Goal: Task Accomplishment & Management: Manage account settings

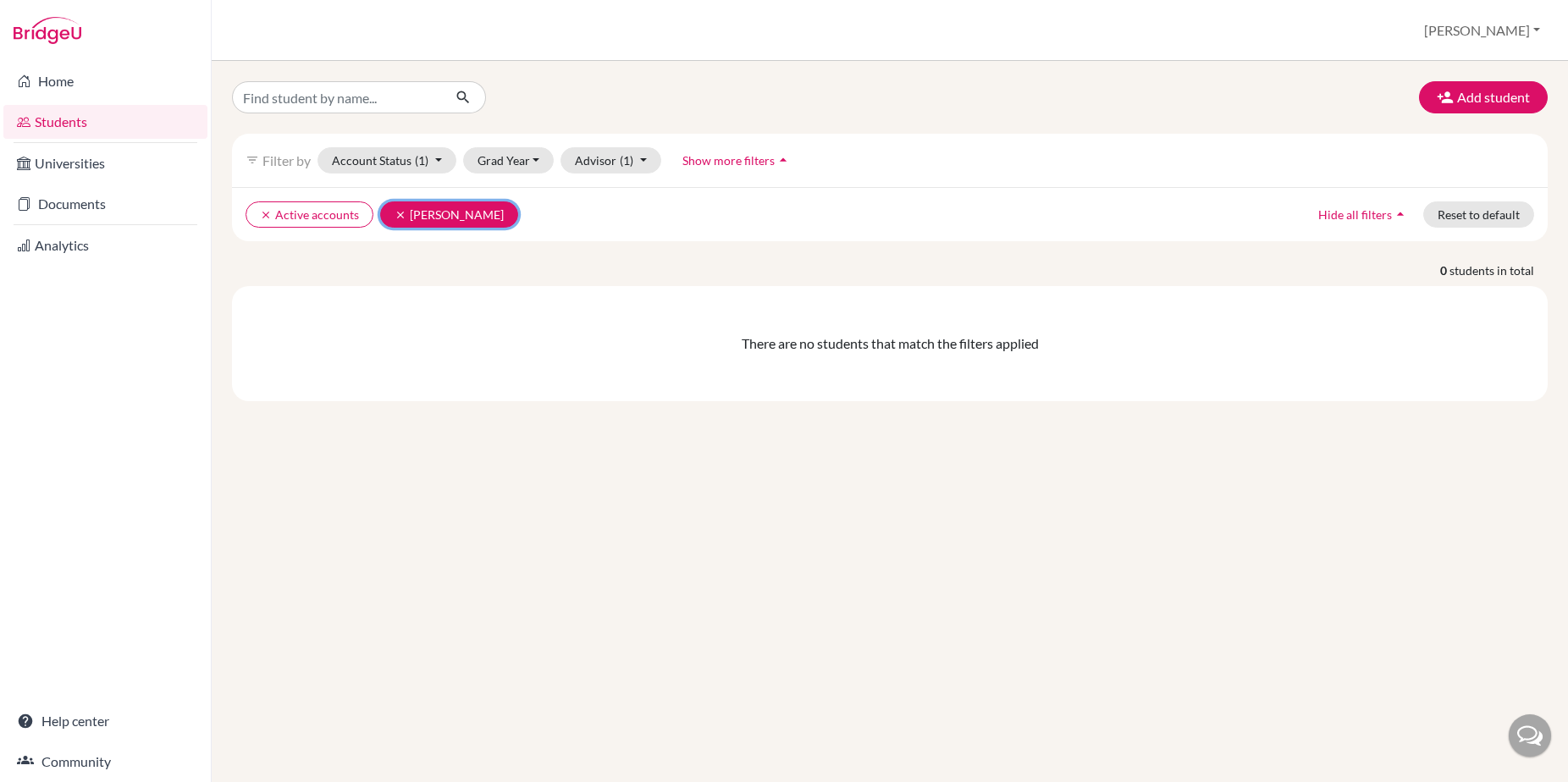
click at [397, 212] on icon "clear" at bounding box center [401, 215] width 12 height 12
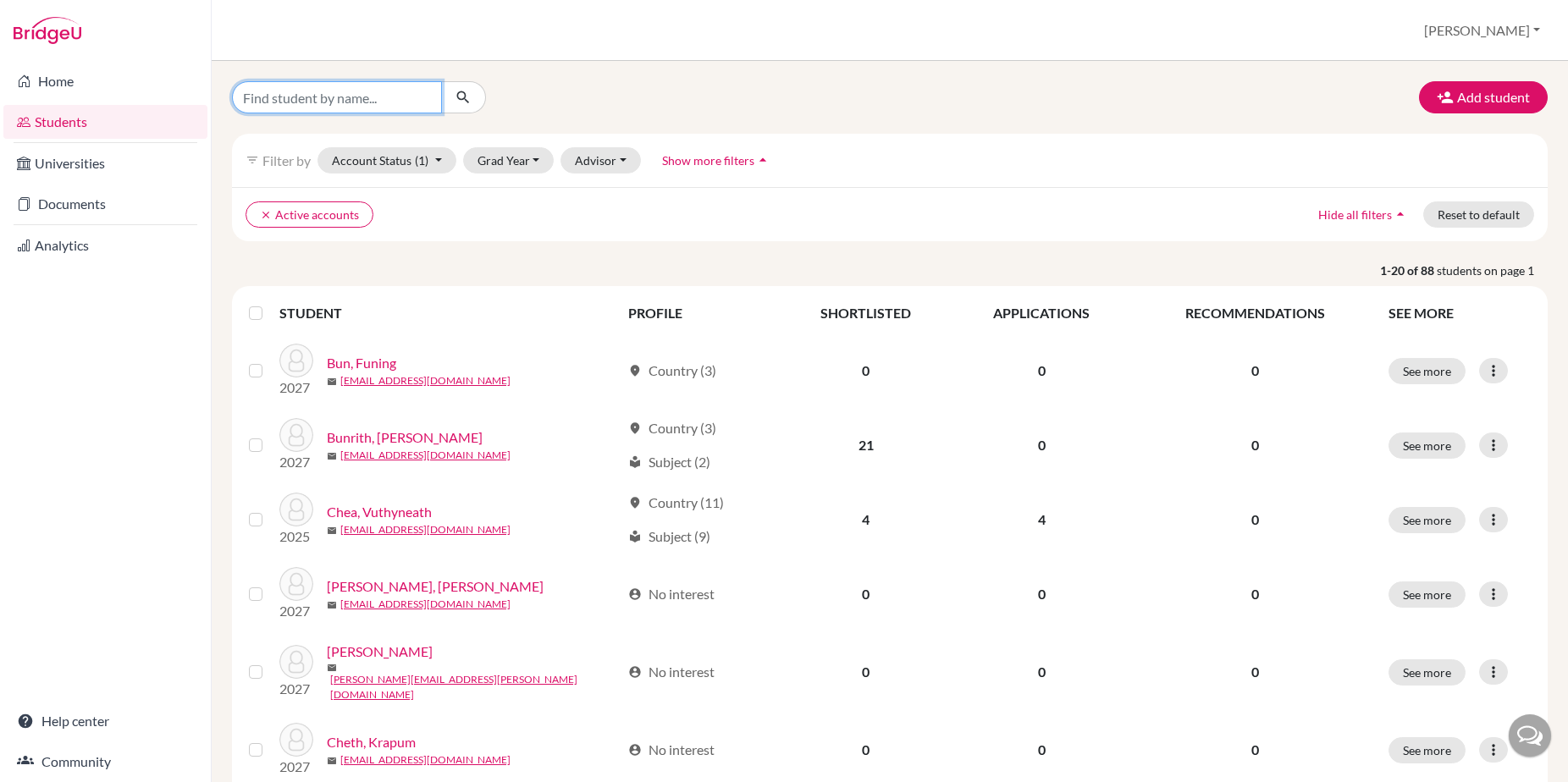
click at [380, 99] on input "Find student by name..." at bounding box center [337, 97] width 210 height 32
type input "po"
click button "submit" at bounding box center [463, 97] width 45 height 32
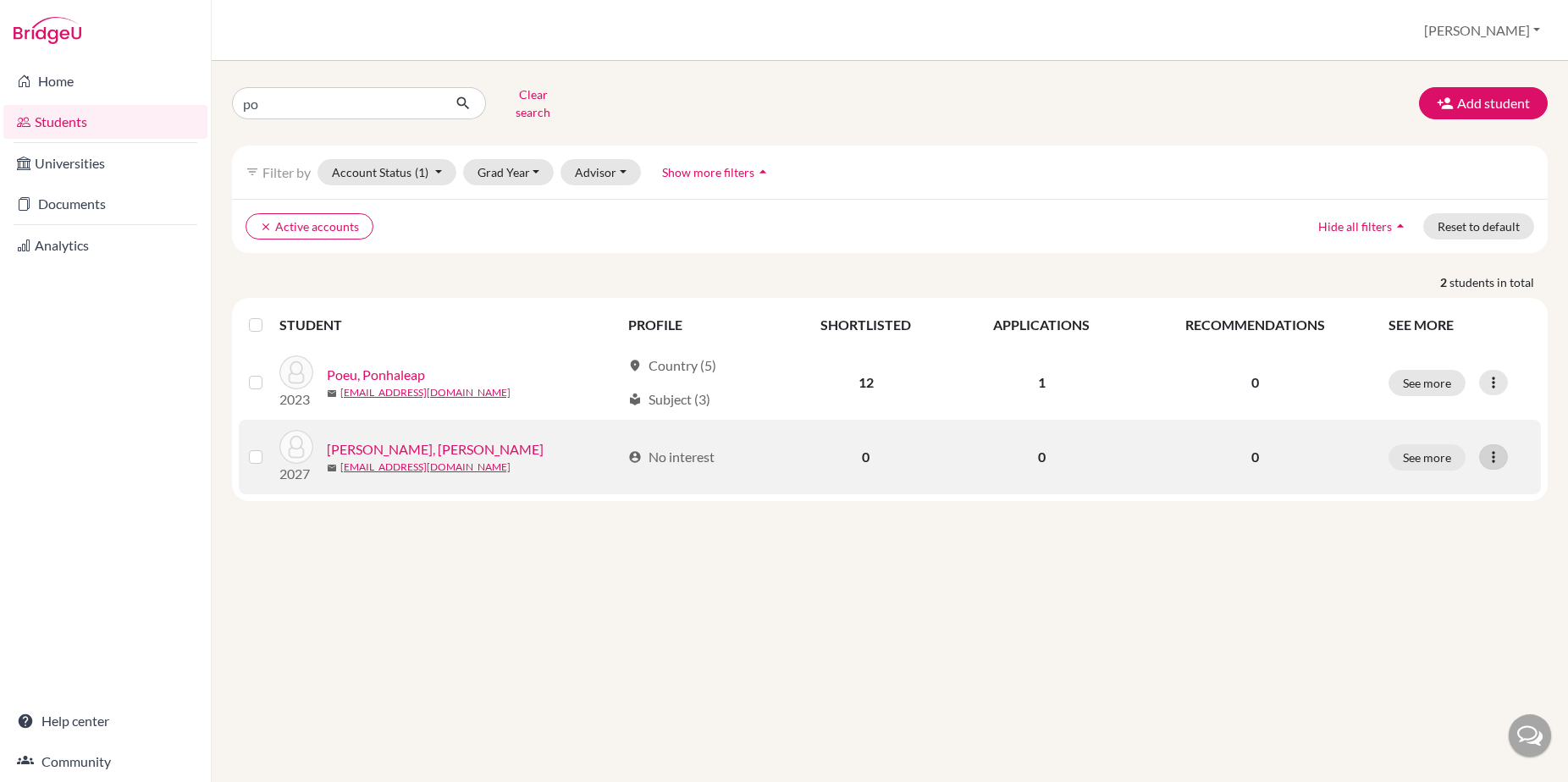
click at [1494, 449] on icon at bounding box center [1493, 457] width 17 height 17
click at [1409, 479] on button "Edit student" at bounding box center [1420, 492] width 134 height 27
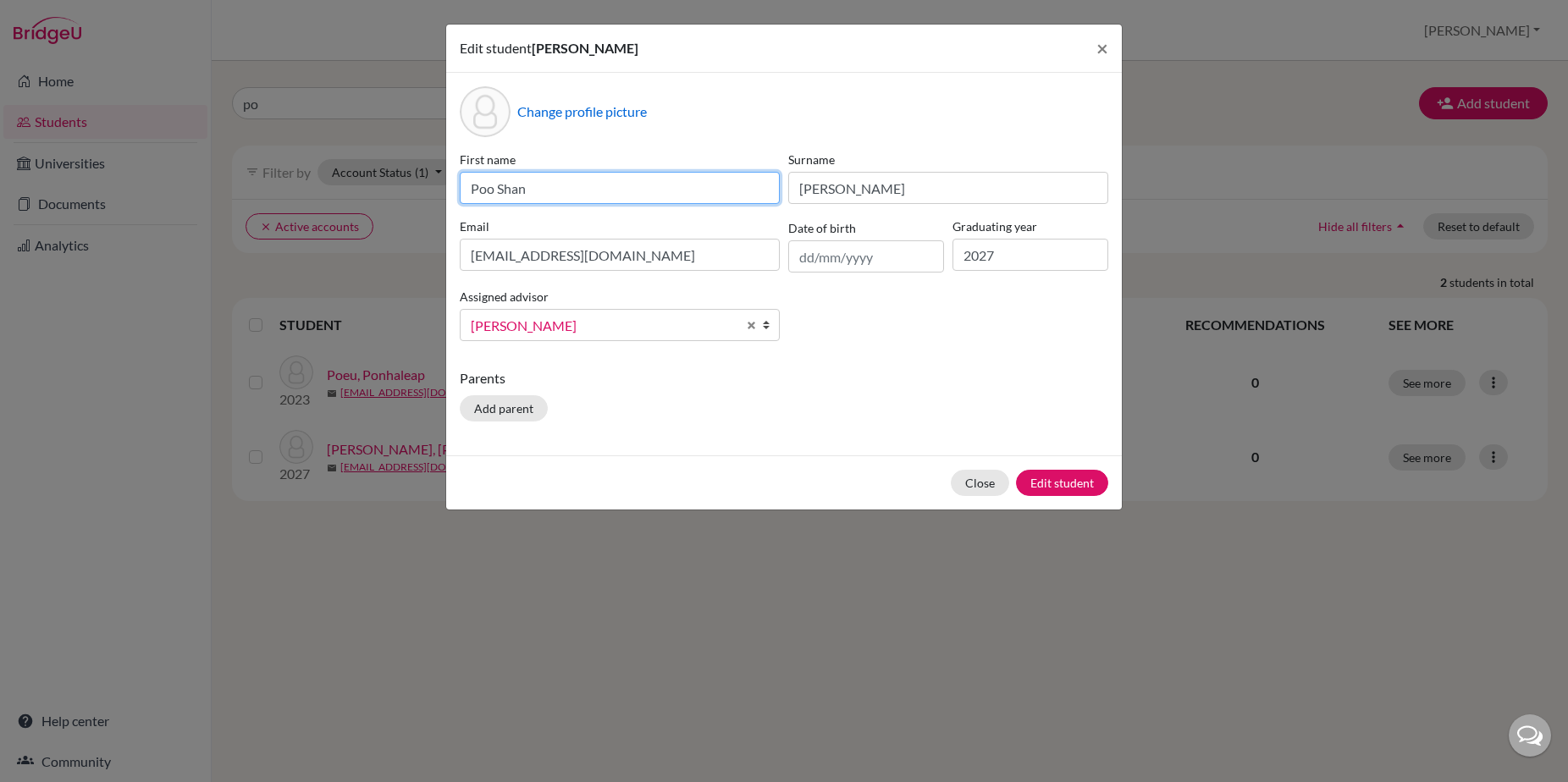
click at [494, 188] on input "Poo Shan" at bounding box center [620, 188] width 320 height 32
type input "Po Shan"
click at [762, 141] on div "Change profile picture First name [PERSON_NAME] Surname [PERSON_NAME] [EMAIL_AD…" at bounding box center [784, 264] width 676 height 383
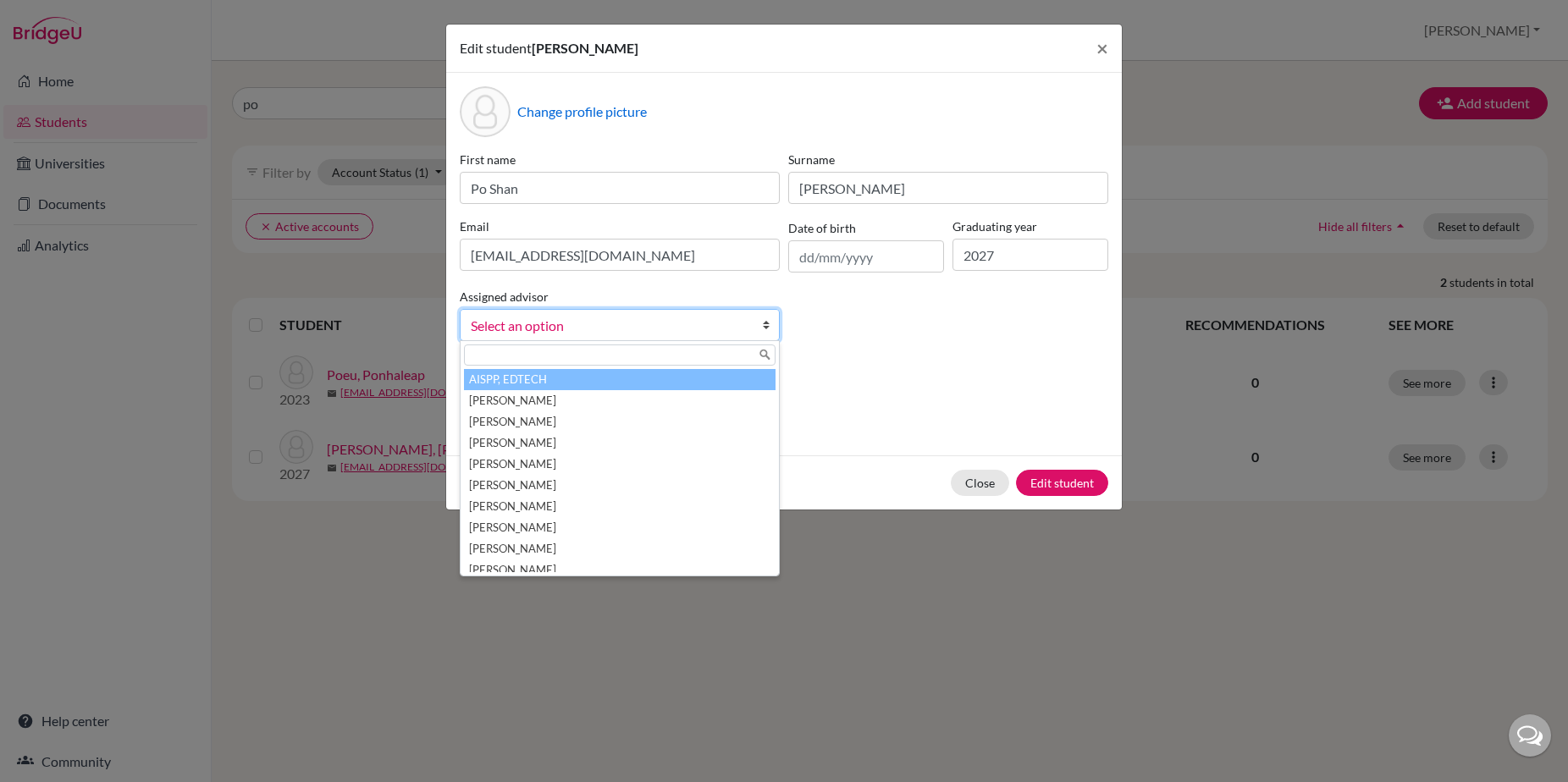
click at [760, 323] on link "Select an option" at bounding box center [620, 325] width 320 height 32
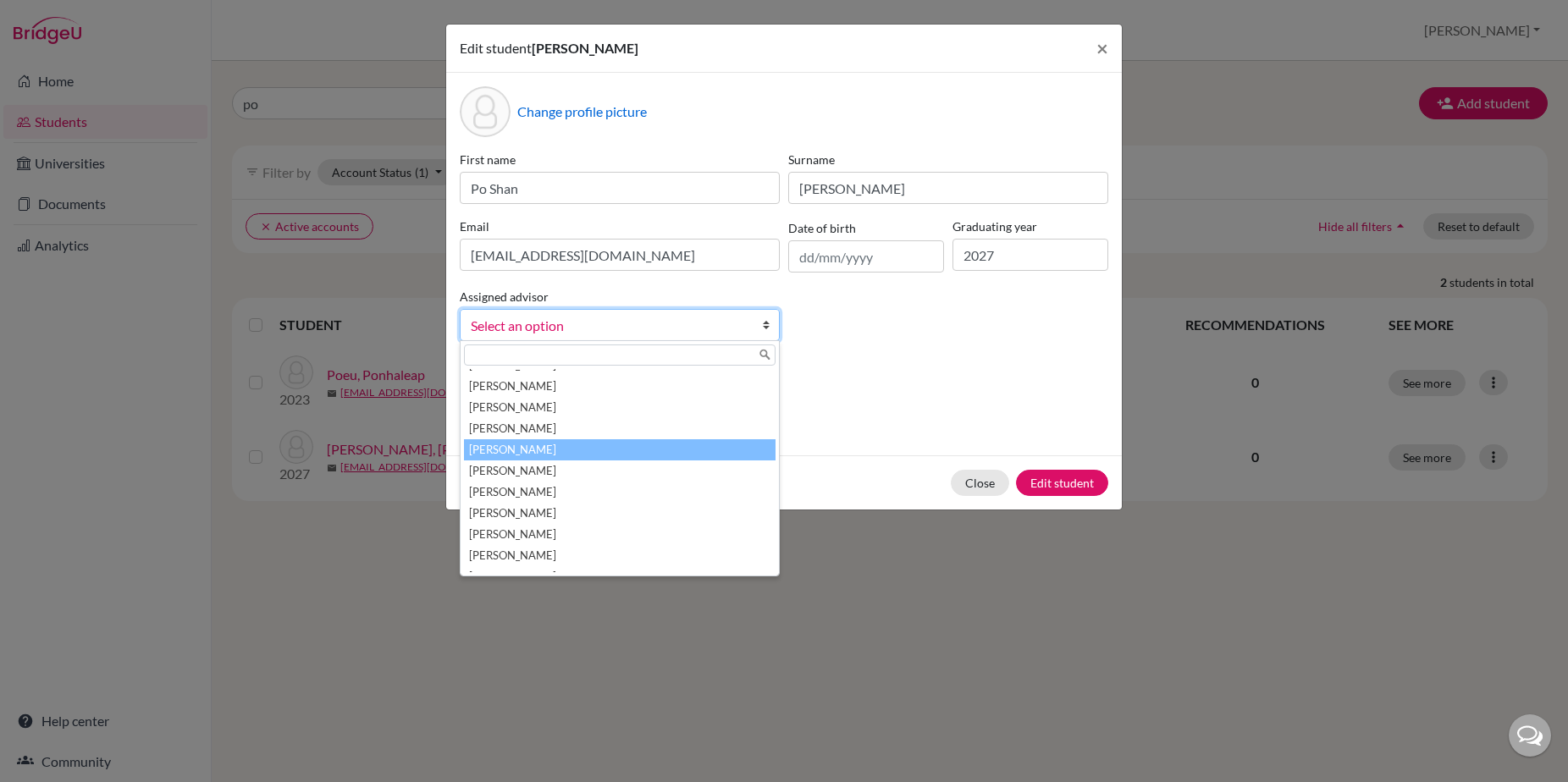
scroll to position [100, 0]
click at [516, 449] on li "[PERSON_NAME]" at bounding box center [620, 449] width 312 height 21
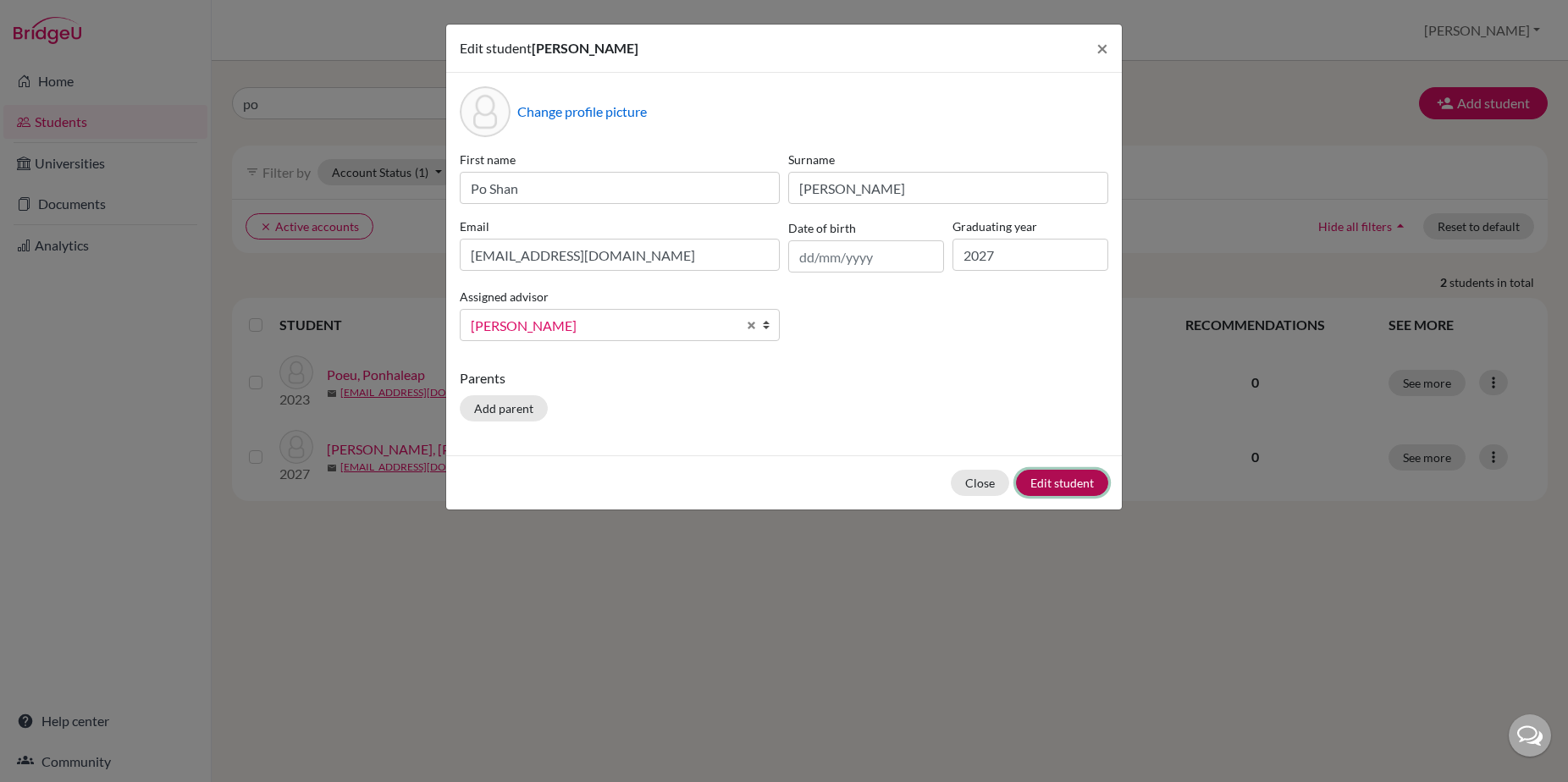
click at [1048, 479] on button "Edit student" at bounding box center [1062, 483] width 92 height 26
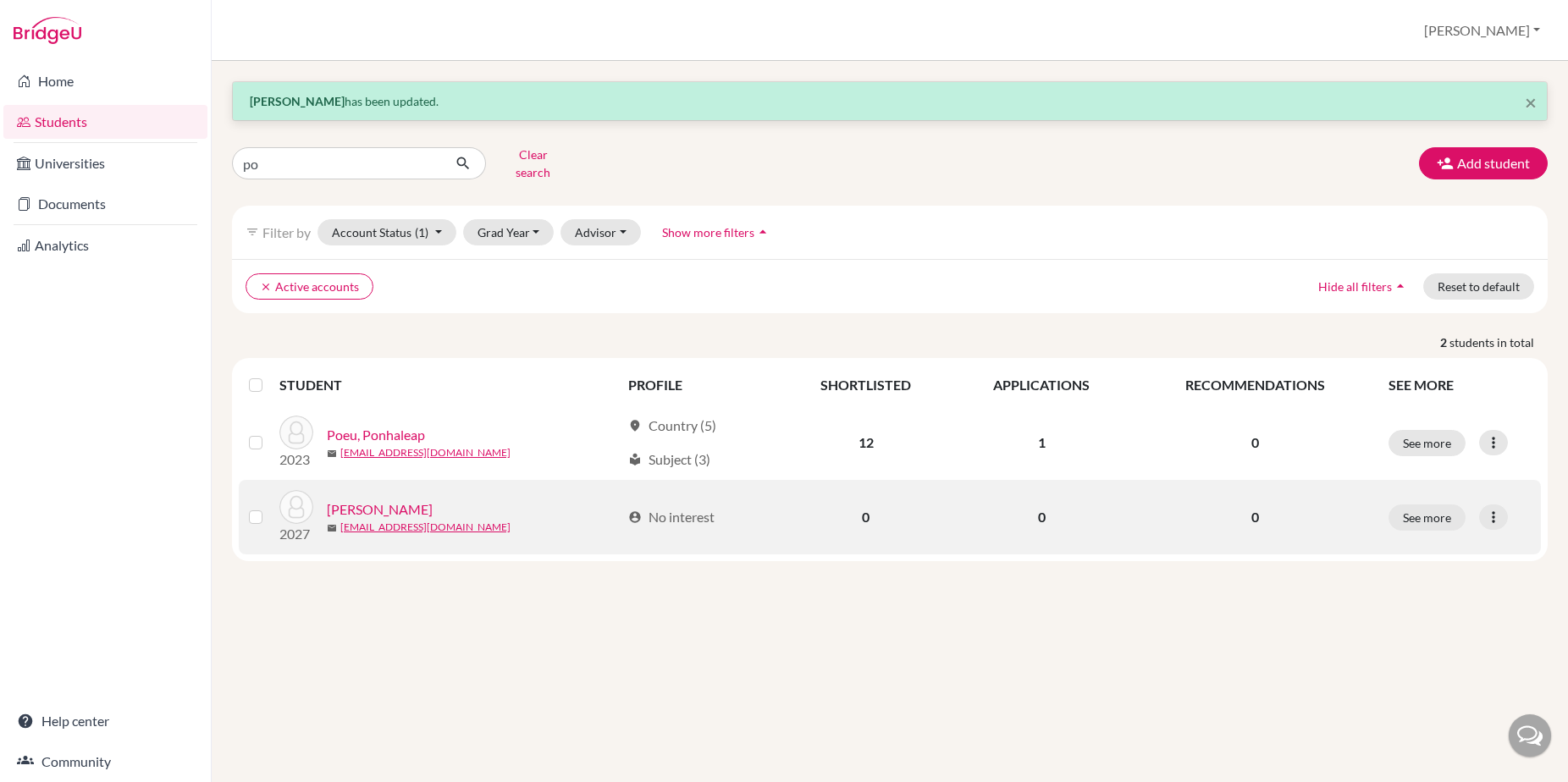
click at [356, 500] on link "[PERSON_NAME]" at bounding box center [380, 510] width 106 height 20
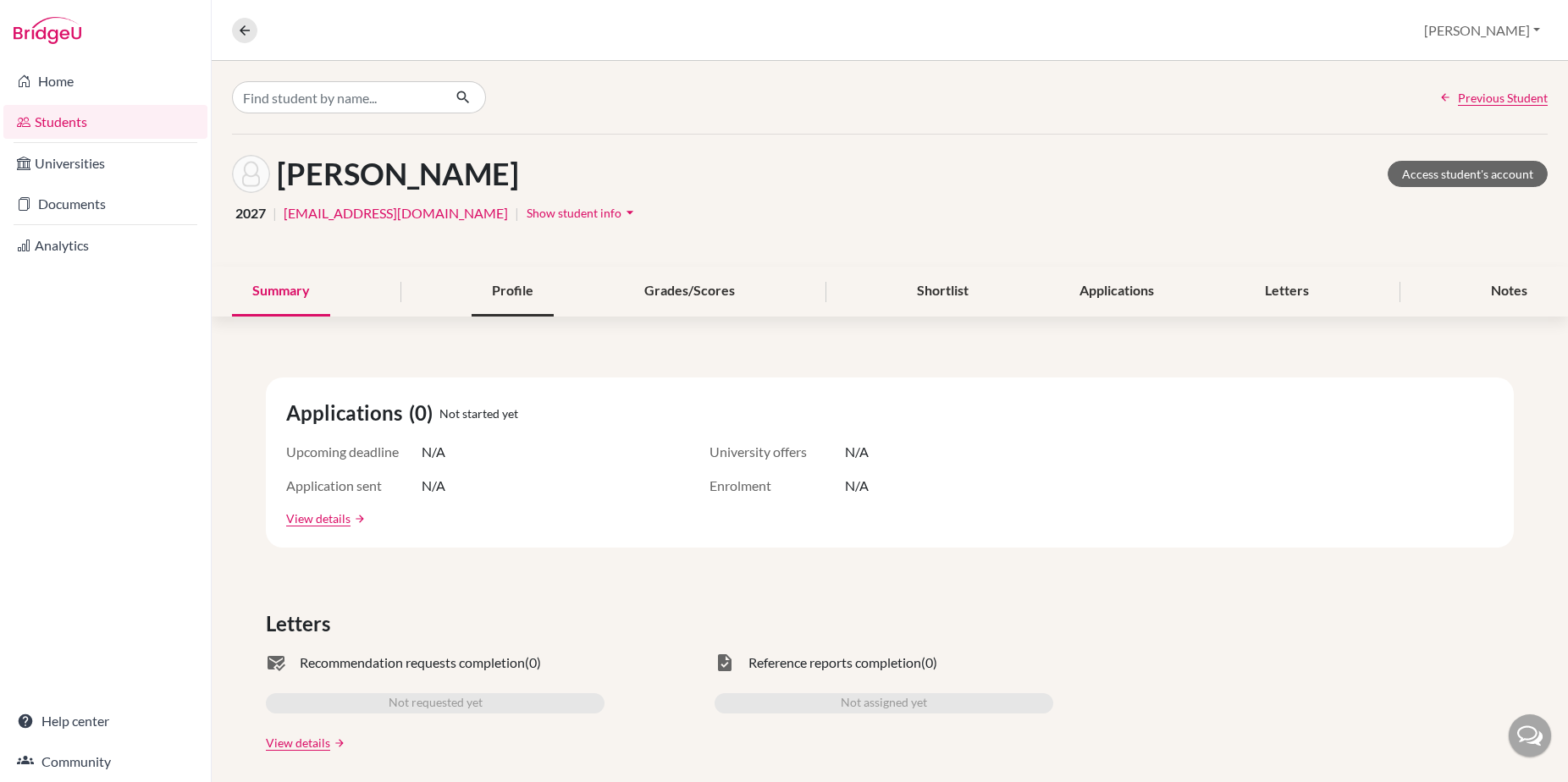
click at [509, 291] on div "Profile" at bounding box center [513, 292] width 82 height 50
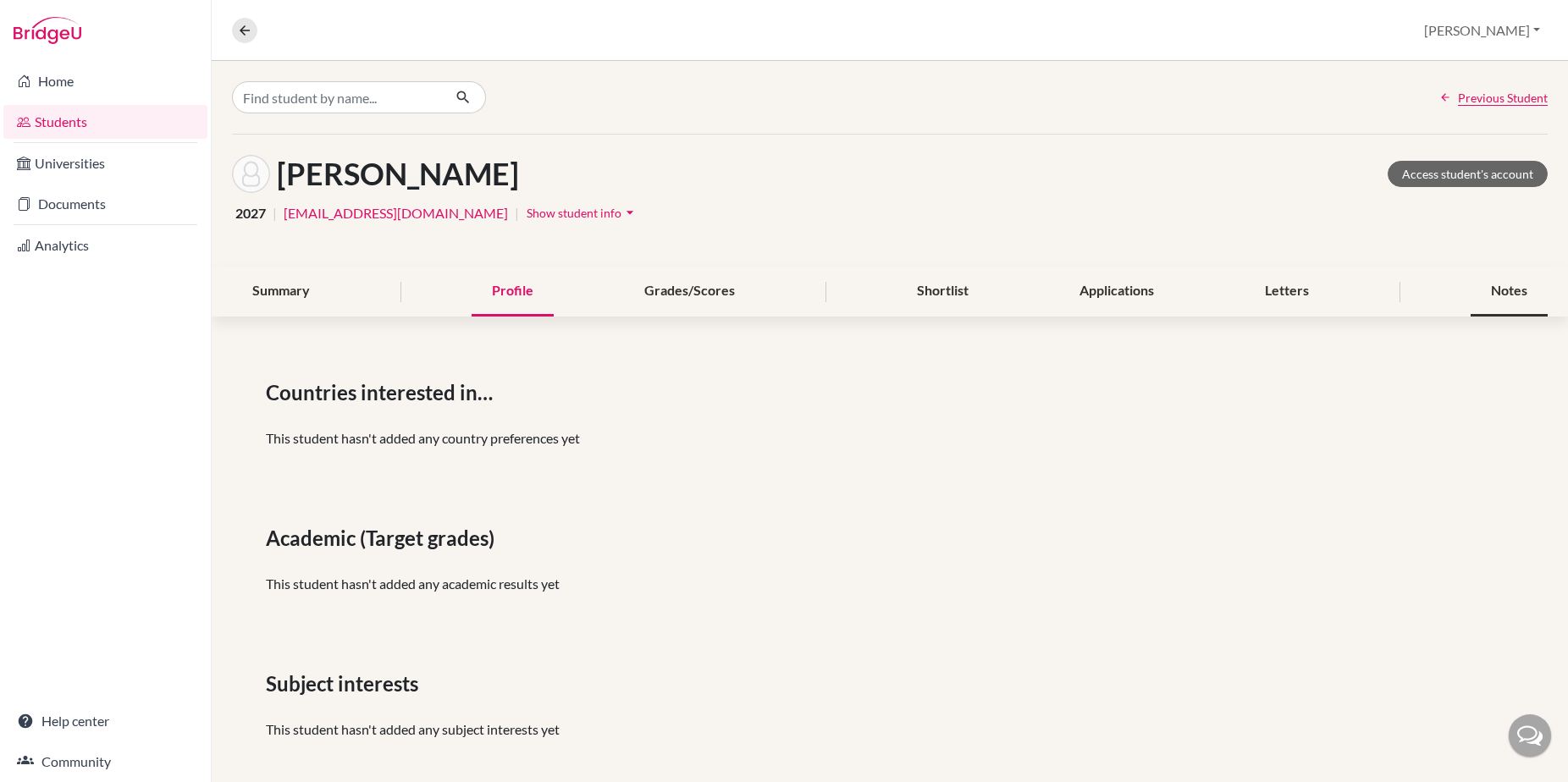
click at [1503, 291] on div "Notes" at bounding box center [1509, 292] width 77 height 50
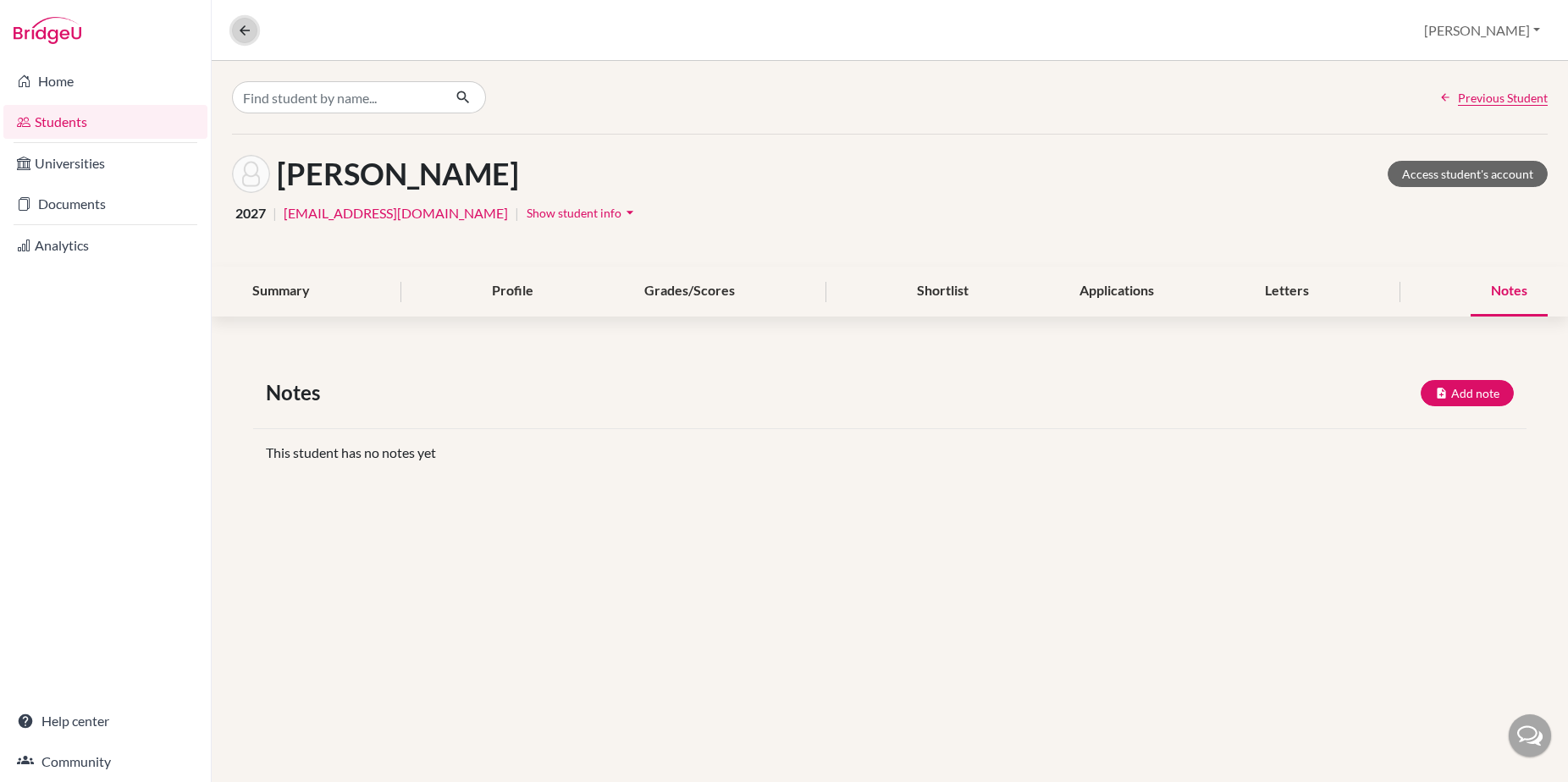
click at [246, 27] on icon at bounding box center [244, 30] width 15 height 15
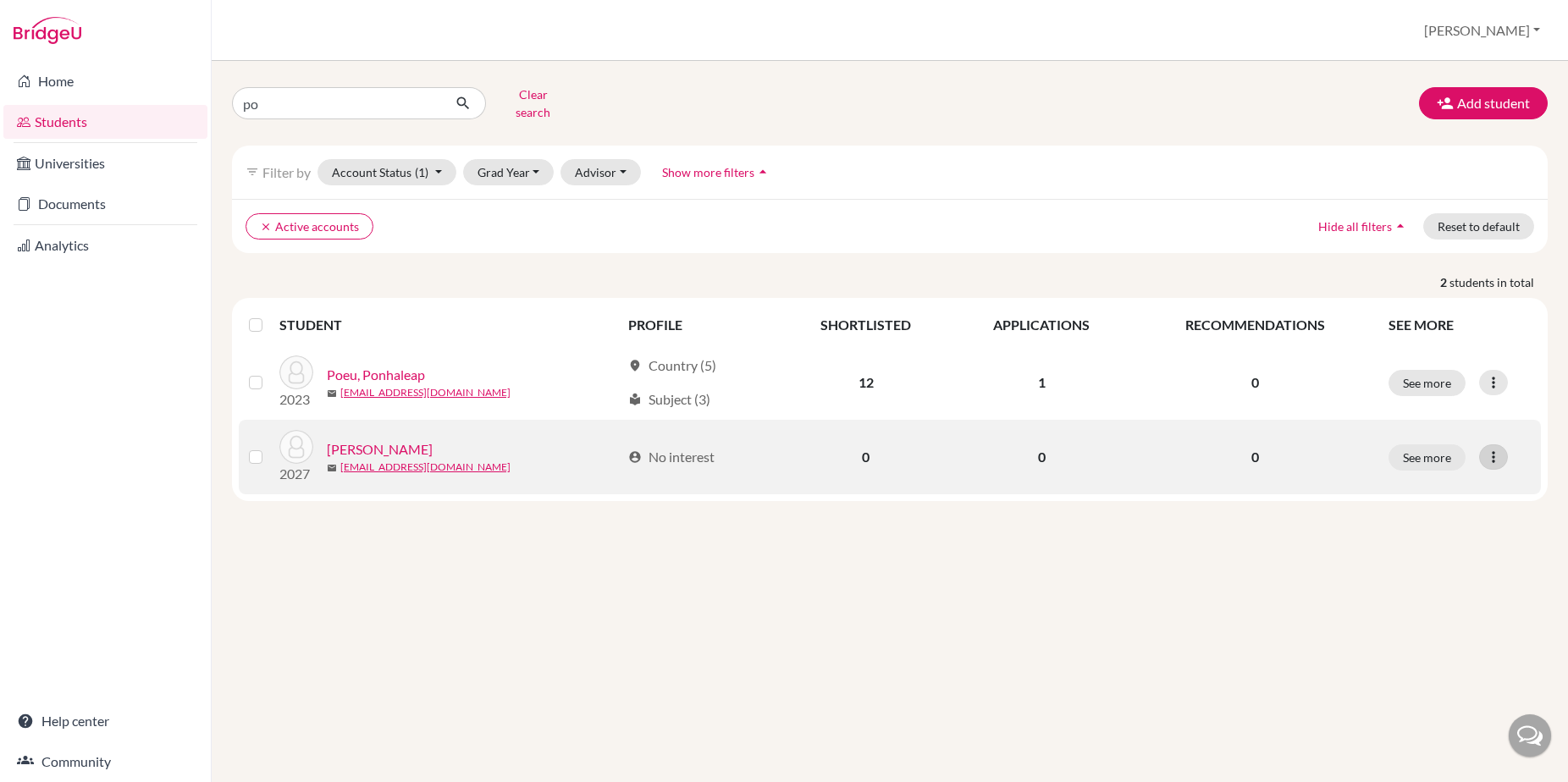
click at [1489, 449] on icon at bounding box center [1493, 457] width 17 height 17
click at [1490, 449] on icon at bounding box center [1493, 457] width 17 height 17
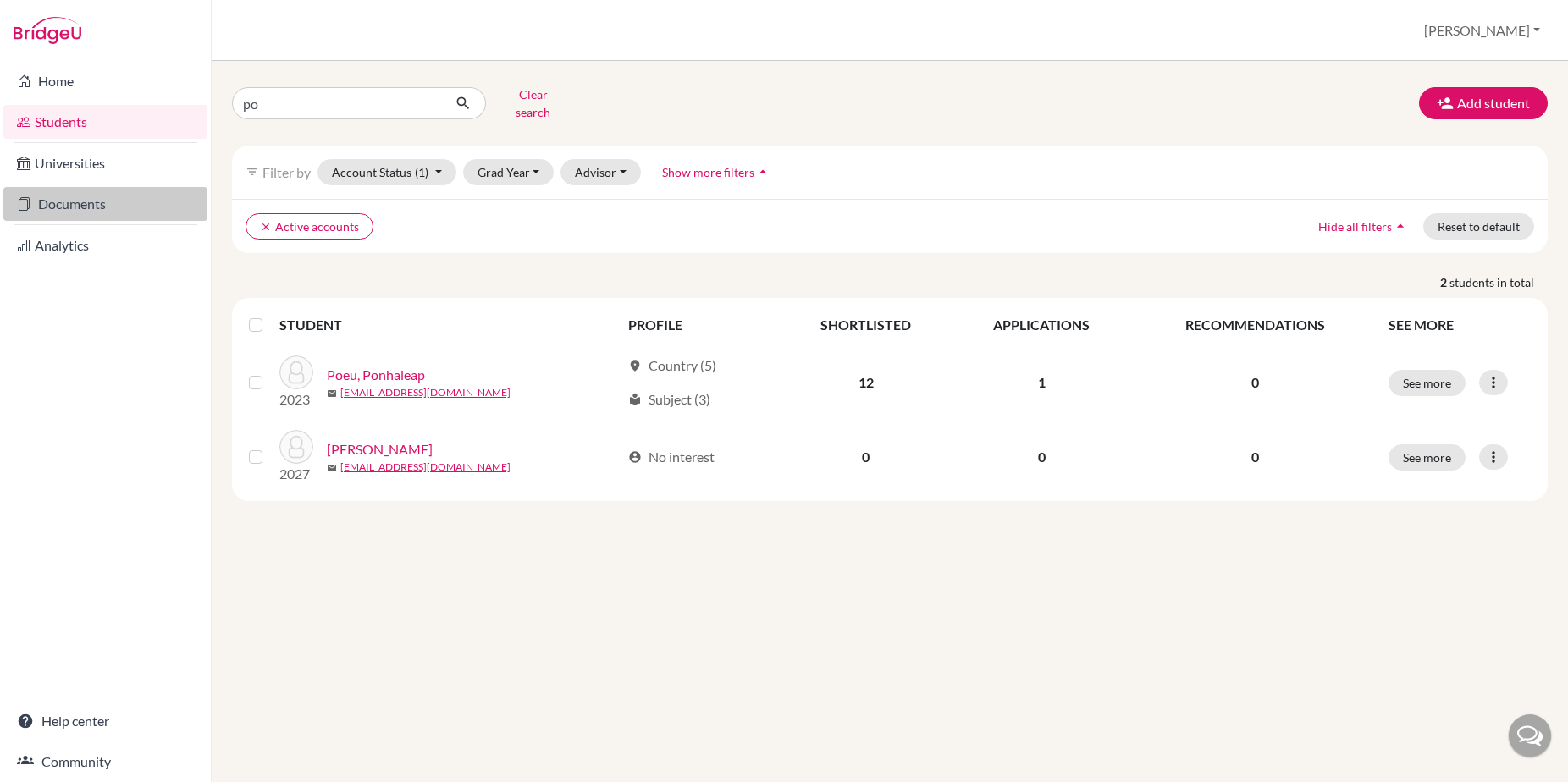
click at [80, 201] on link "Documents" at bounding box center [105, 204] width 204 height 34
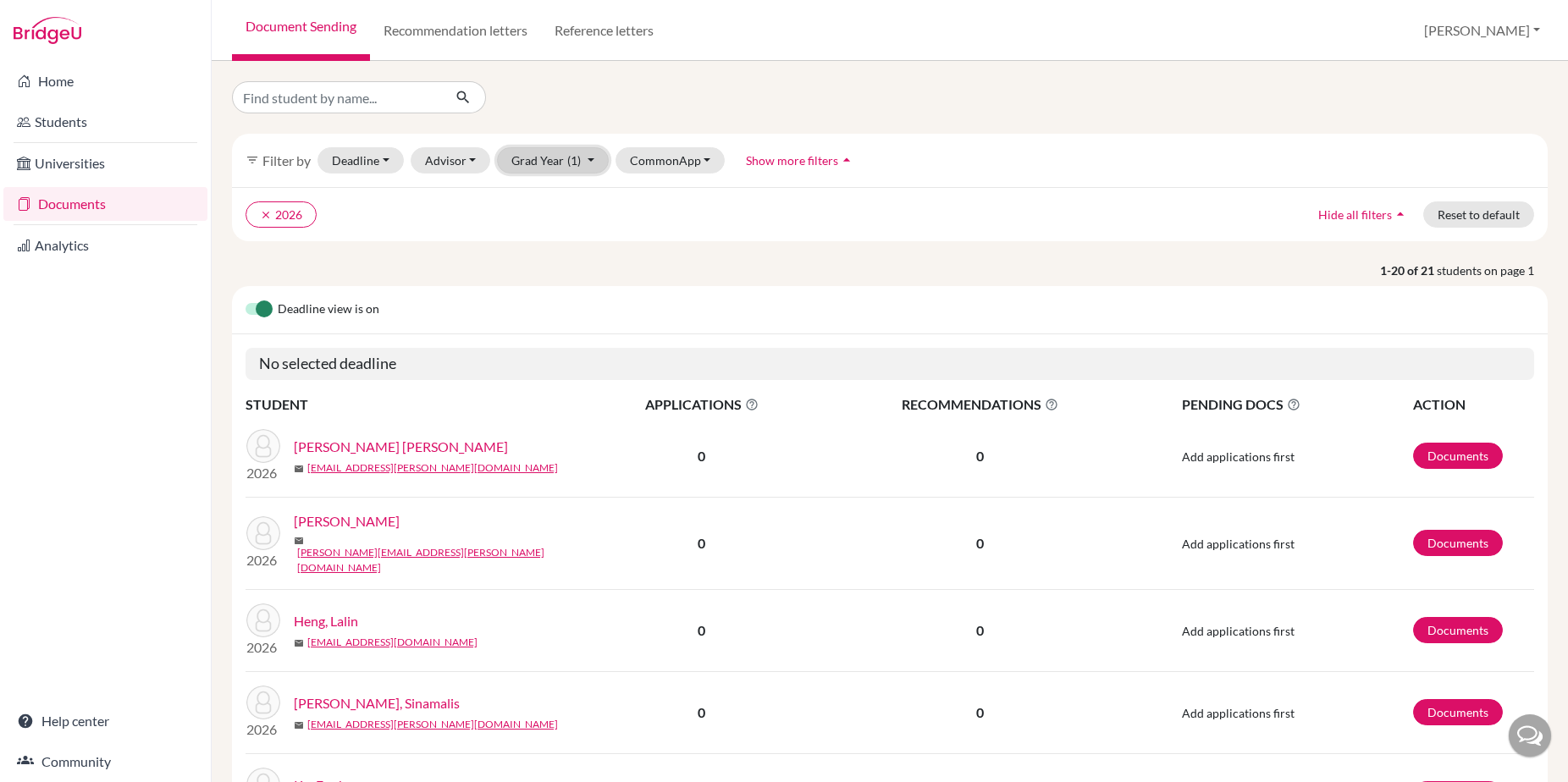
click at [567, 162] on span "(1)" at bounding box center [574, 160] width 14 height 14
click at [547, 215] on span "2027" at bounding box center [533, 223] width 30 height 20
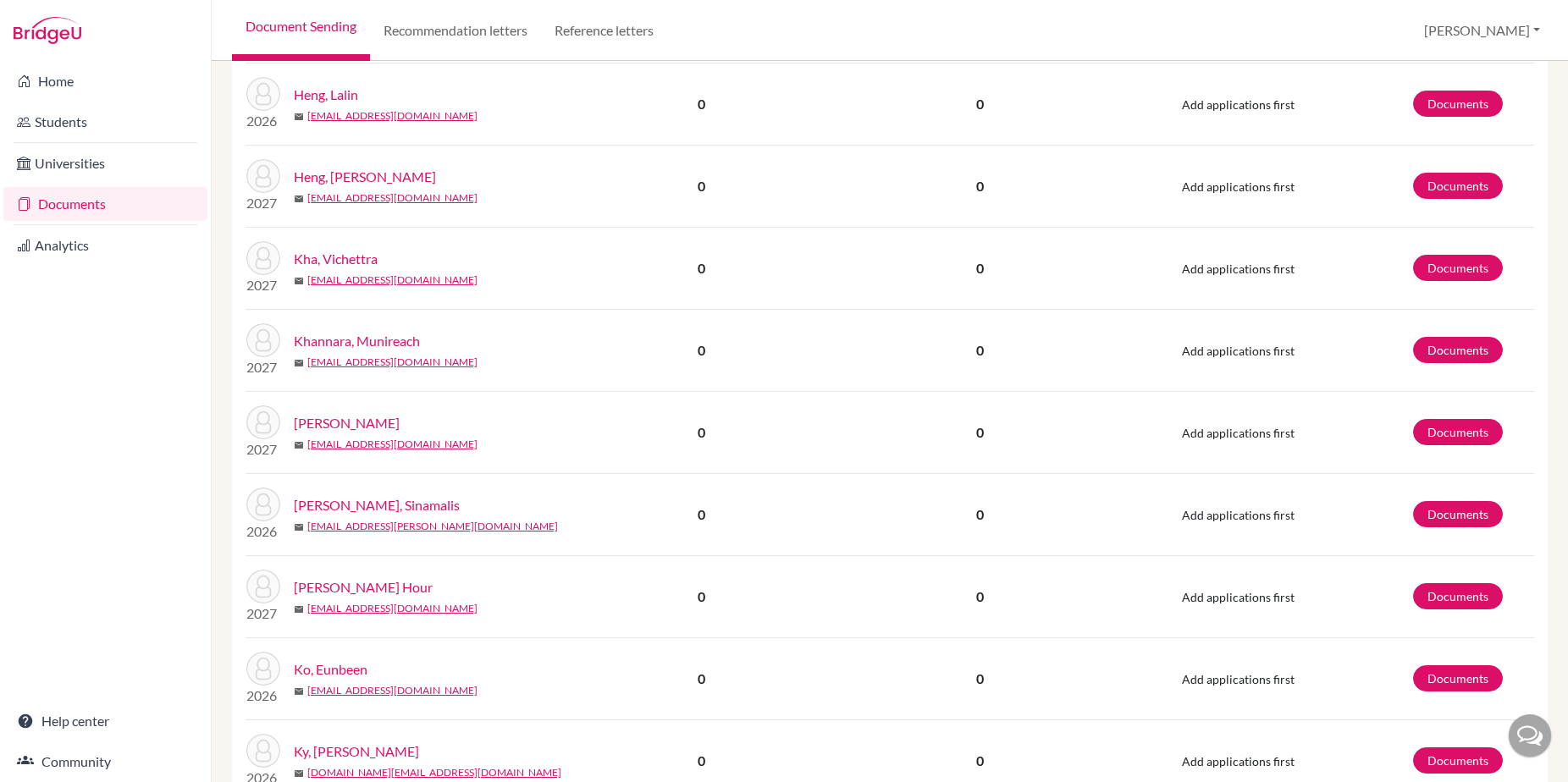
scroll to position [1409, 0]
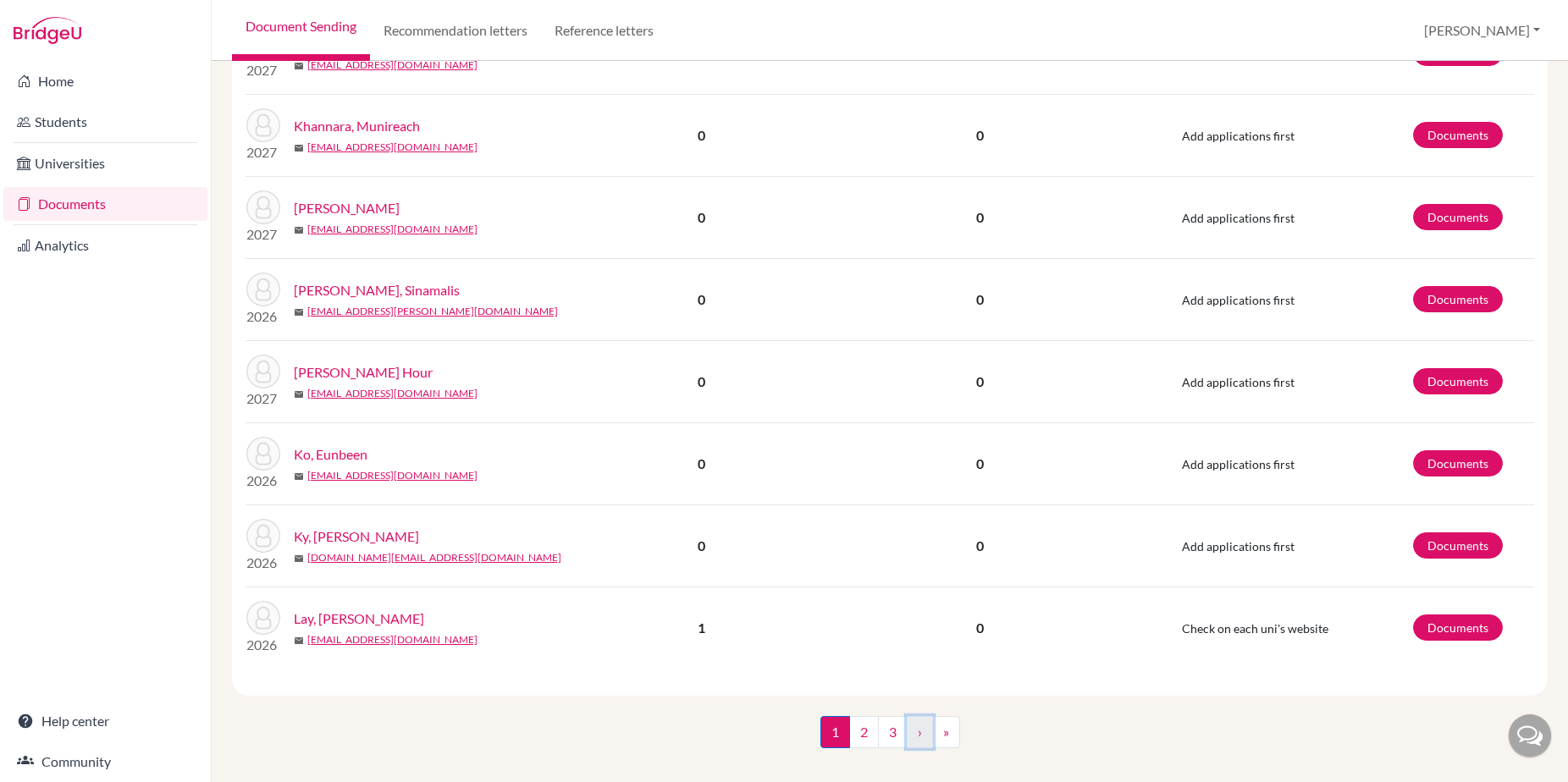
click at [920, 718] on link "›" at bounding box center [920, 732] width 26 height 32
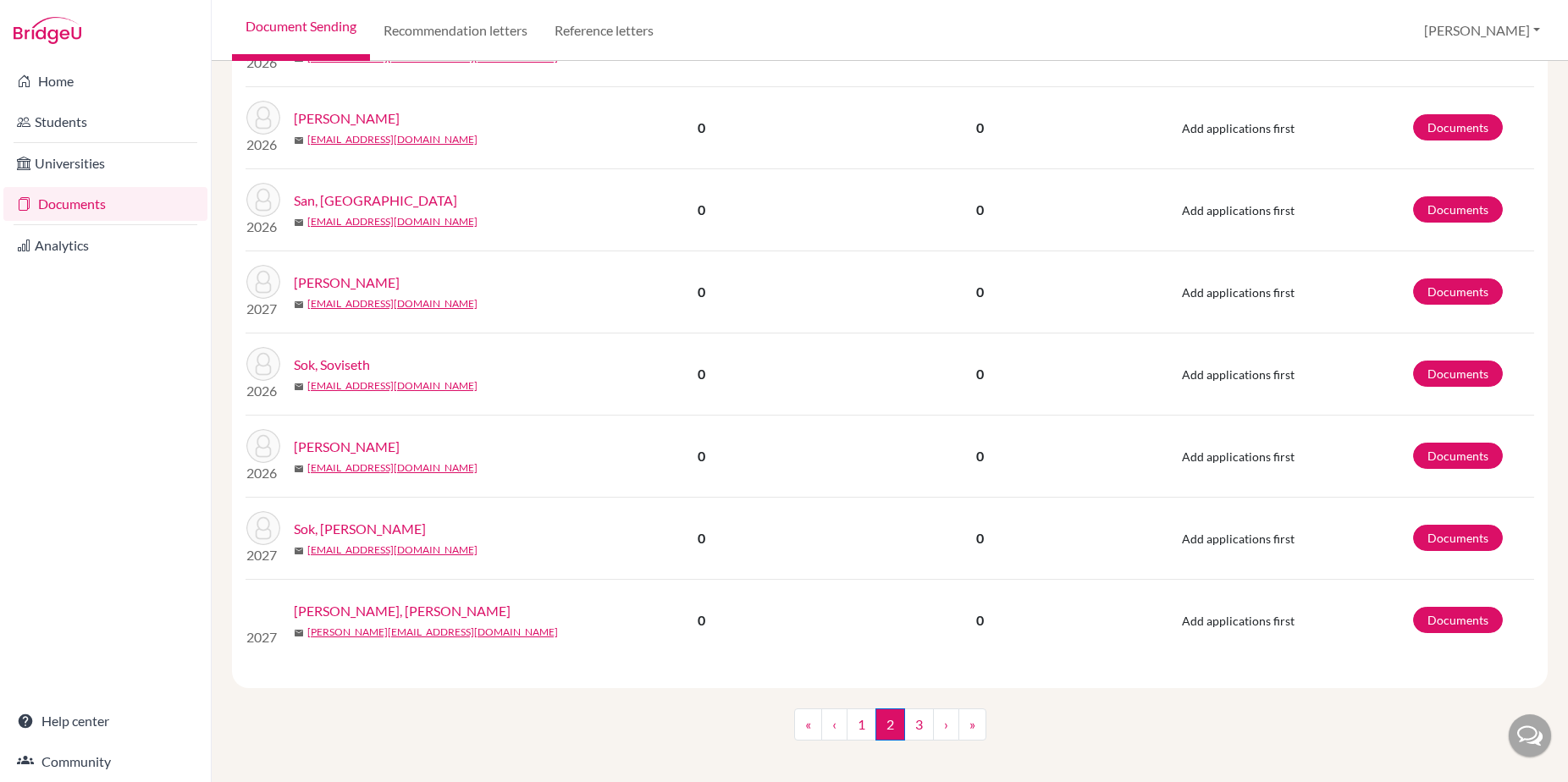
scroll to position [1409, 0]
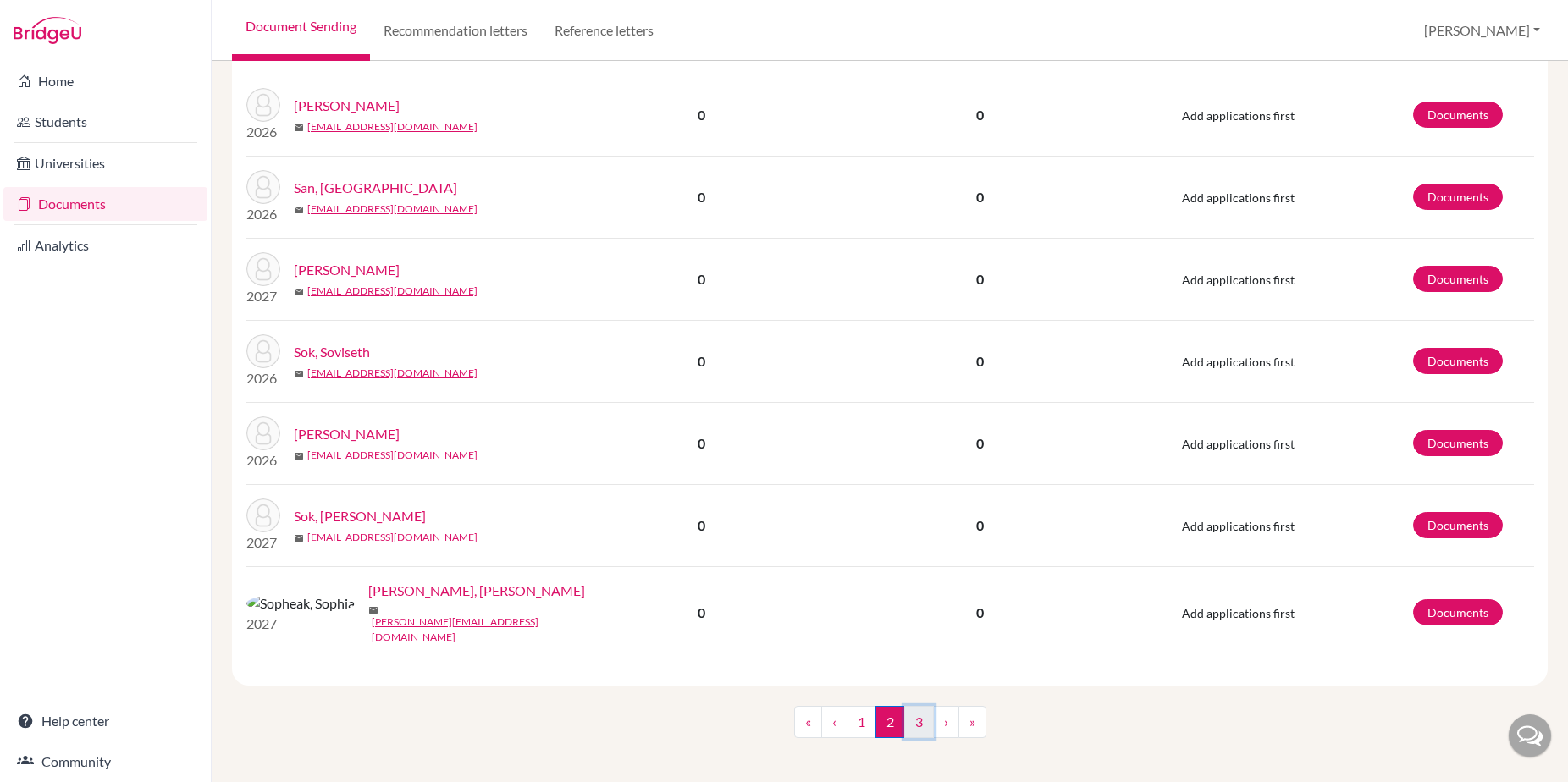
click at [925, 720] on link "3" at bounding box center [919, 722] width 30 height 32
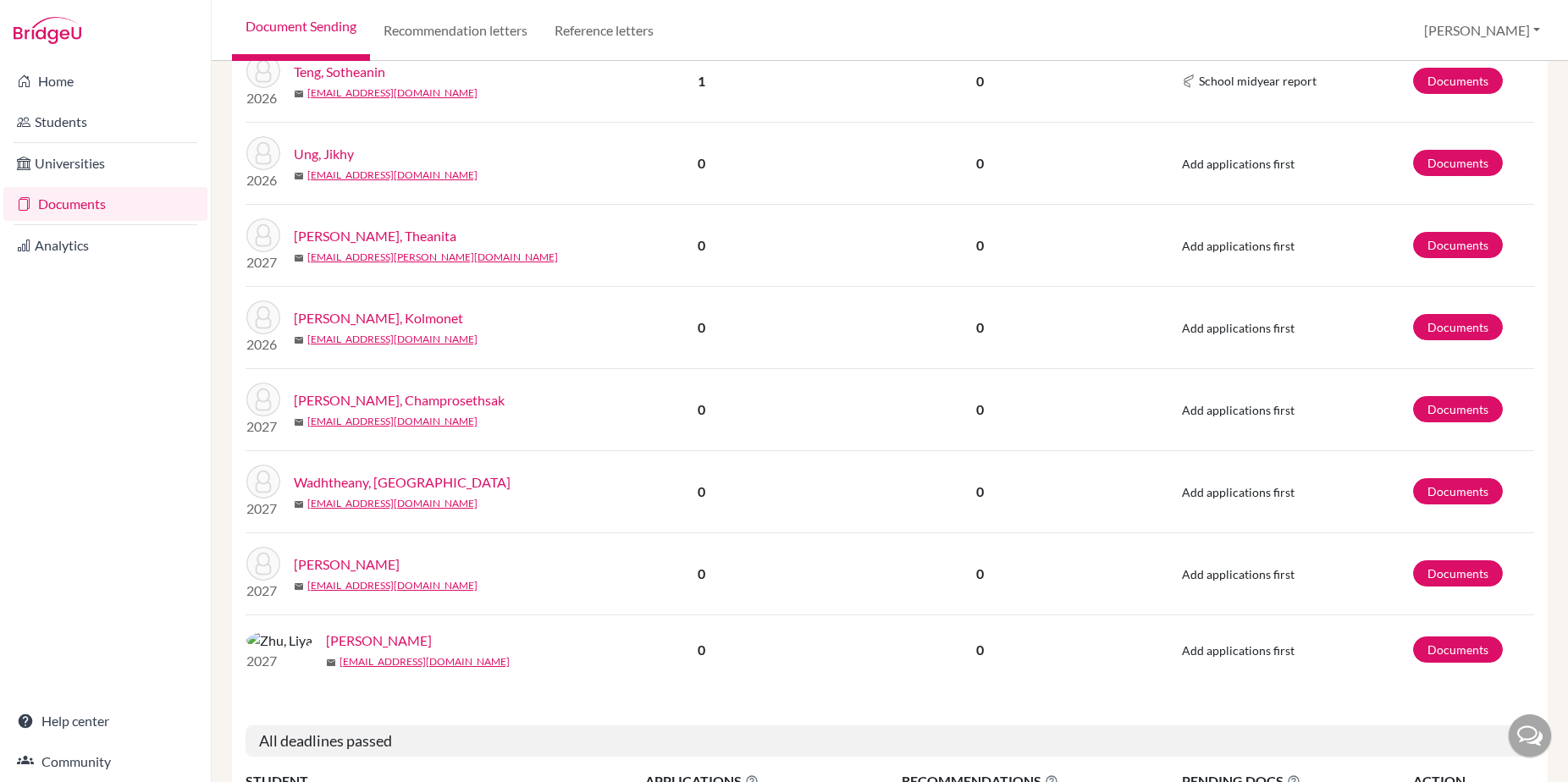
scroll to position [640, 0]
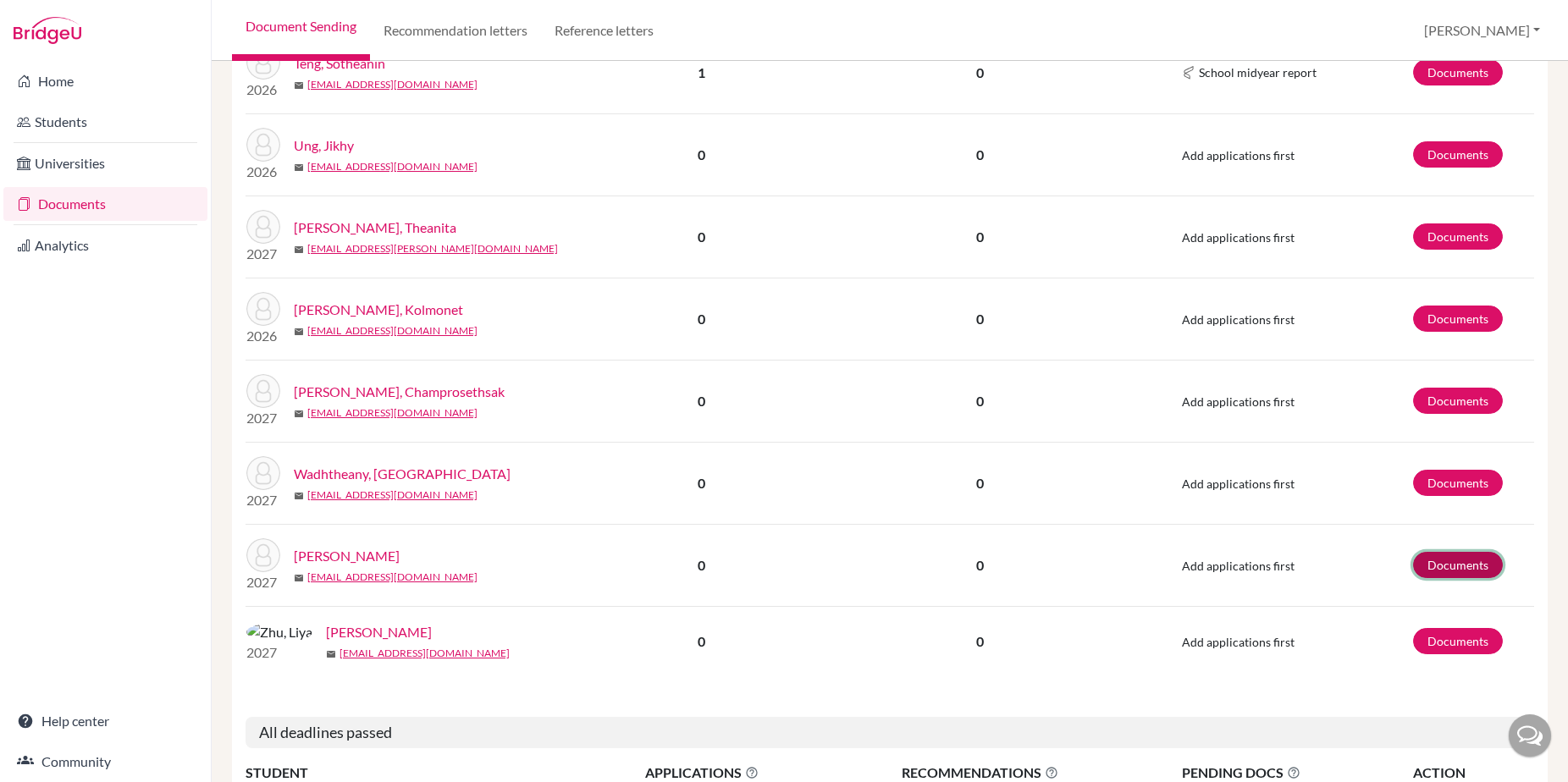
click at [1444, 553] on link "Documents" at bounding box center [1458, 565] width 90 height 26
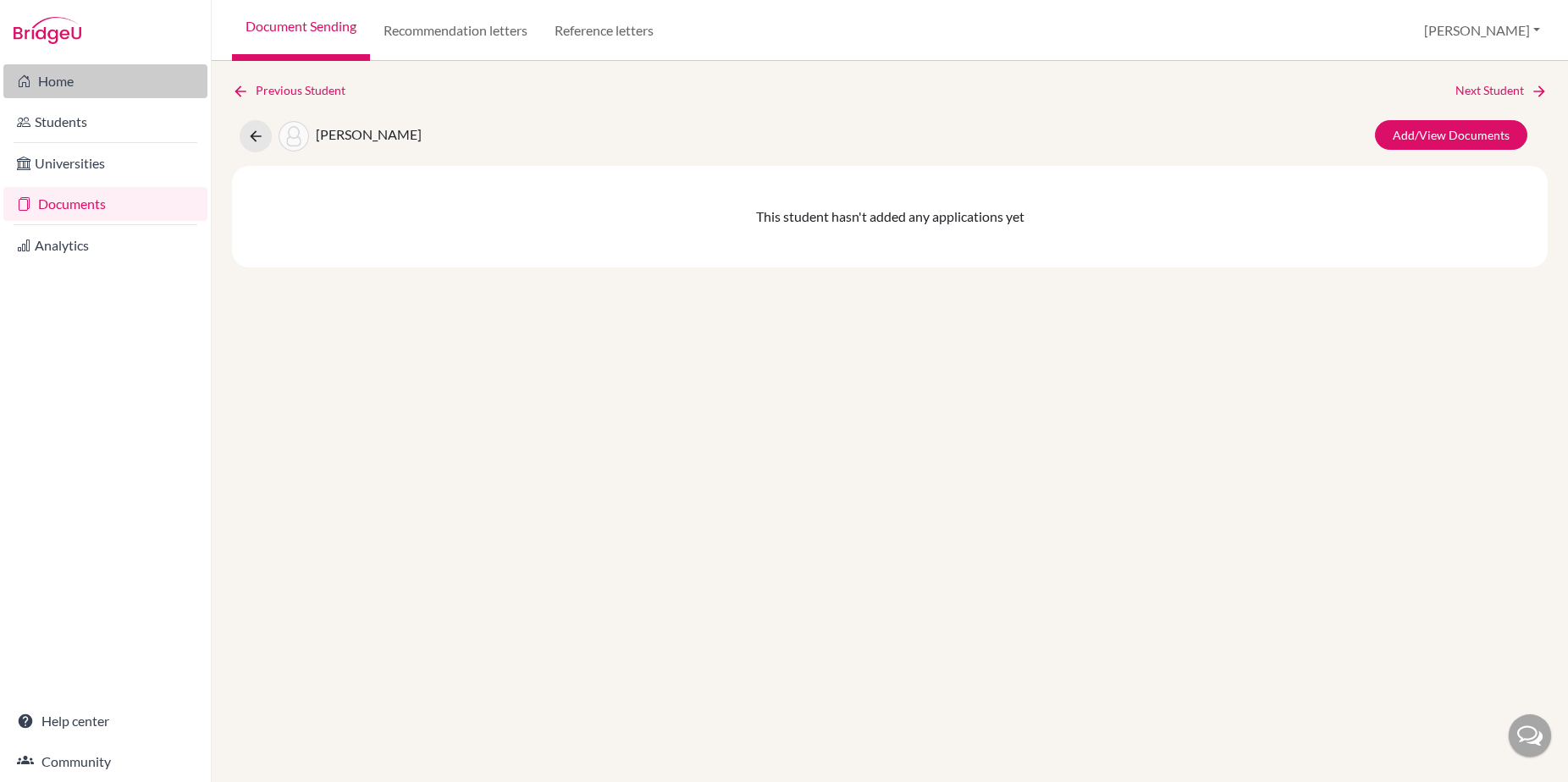
click at [61, 83] on link "Home" at bounding box center [105, 81] width 204 height 34
